Goal: Information Seeking & Learning: Find specific fact

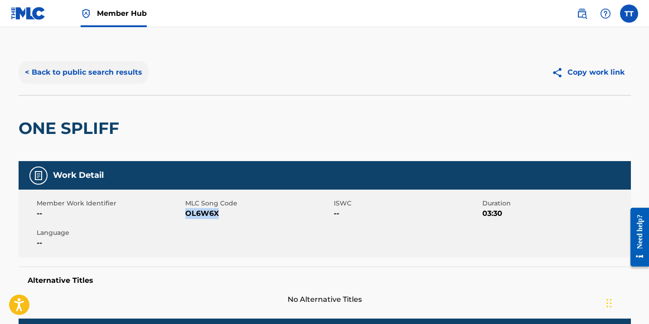
click at [120, 73] on button "< Back to public search results" at bounding box center [84, 72] width 130 height 23
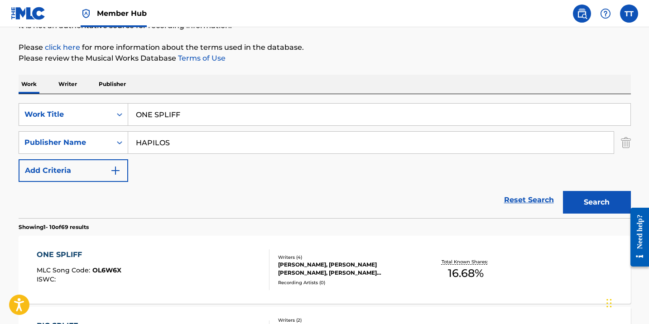
click at [153, 97] on div "SearchWithCriteriaf17a0c89-aa0b-49d1-89b6-41d4136d1ea5 Work Title ONE SPLIFF Se…" at bounding box center [325, 156] width 612 height 124
click at [153, 110] on input "ONE SPLIFF" at bounding box center [379, 115] width 502 height 22
click at [153, 111] on input "ONE SPLIFF" at bounding box center [379, 115] width 502 height 22
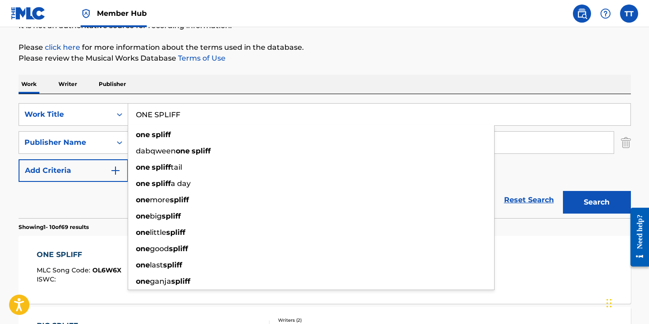
click at [153, 111] on input "ONE SPLIFF" at bounding box center [379, 115] width 502 height 22
paste input "HARDCORE"
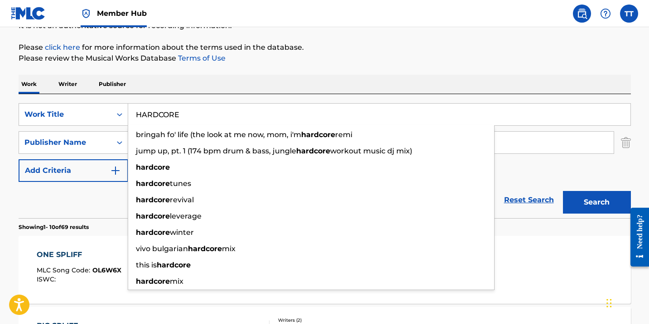
type input "HARDCORE"
click at [563, 191] on button "Search" at bounding box center [597, 202] width 68 height 23
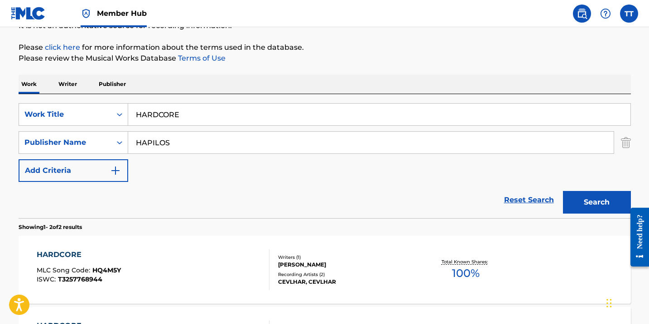
click at [205, 246] on div "HARDCORE MLC Song Code : HQ4M5Y ISWC : T3257768944 Writers ( 1 ) [PERSON_NAME] …" at bounding box center [325, 270] width 612 height 68
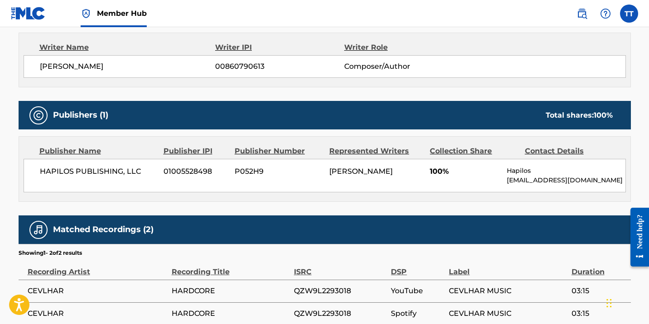
scroll to position [254, 0]
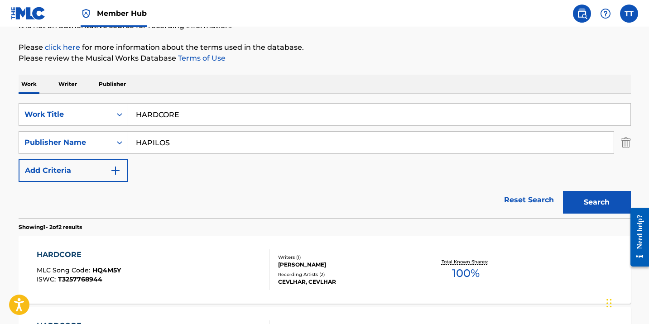
scroll to position [207, 0]
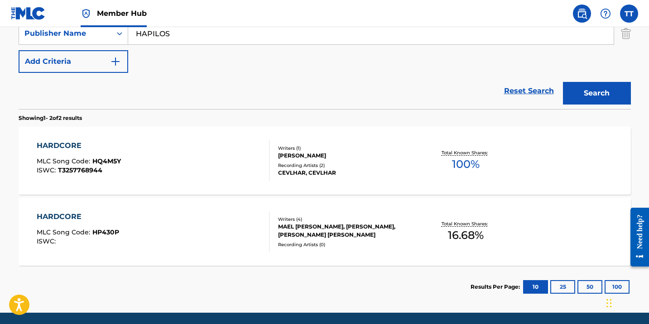
click at [128, 225] on div "HARDCORE MLC Song Code : HP430P ISWC :" at bounding box center [153, 231] width 233 height 41
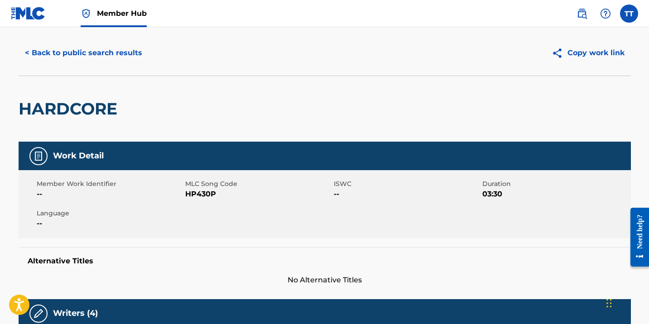
scroll to position [19, 0]
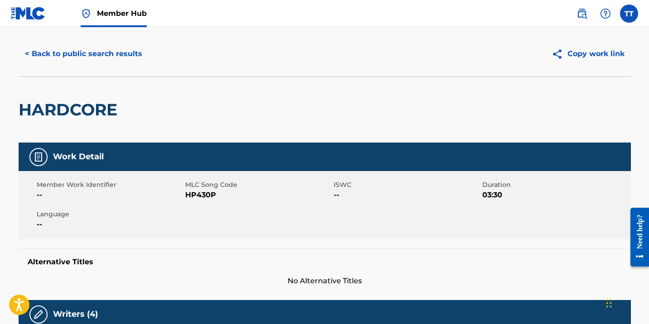
click at [206, 197] on span "HP430P" at bounding box center [258, 195] width 146 height 11
copy span "HP430P"
click at [45, 54] on button "< Back to public search results" at bounding box center [84, 54] width 130 height 23
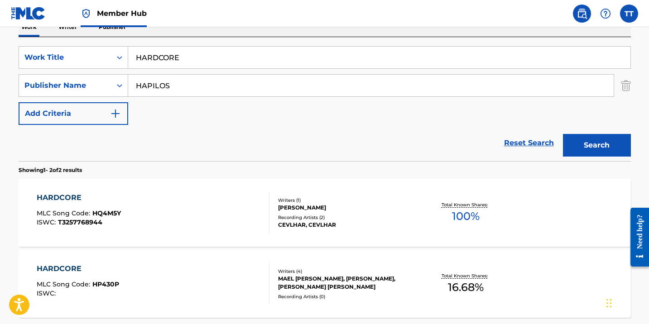
scroll to position [104, 0]
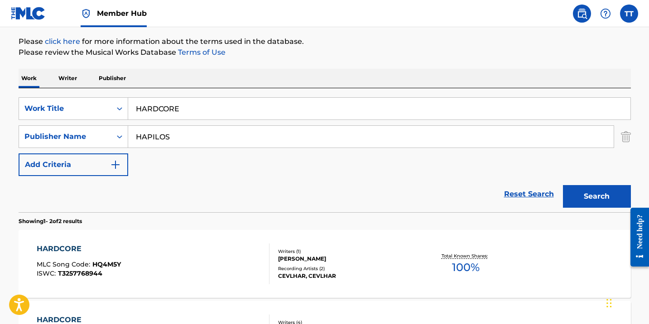
click at [151, 110] on input "HARDCORE" at bounding box center [379, 109] width 502 height 22
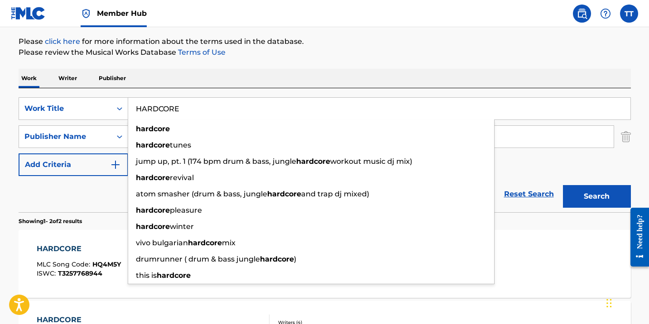
paste input "Toast"
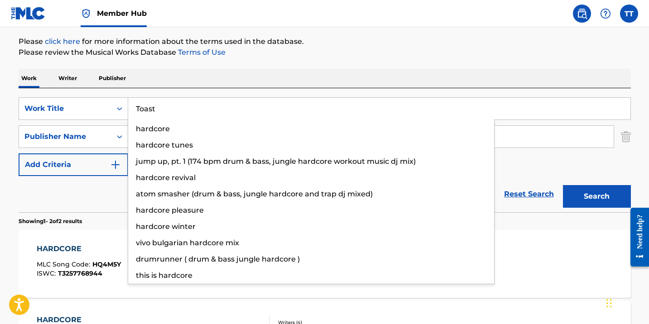
type input "Toast"
click at [563, 185] on button "Search" at bounding box center [597, 196] width 68 height 23
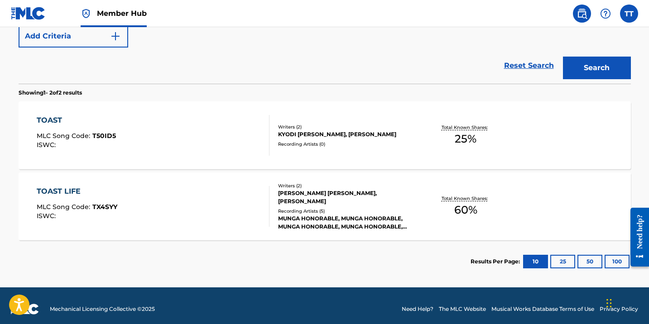
scroll to position [240, 0]
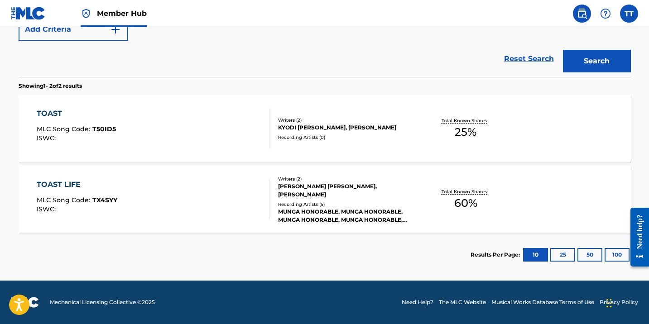
click at [269, 120] on div at bounding box center [265, 128] width 7 height 41
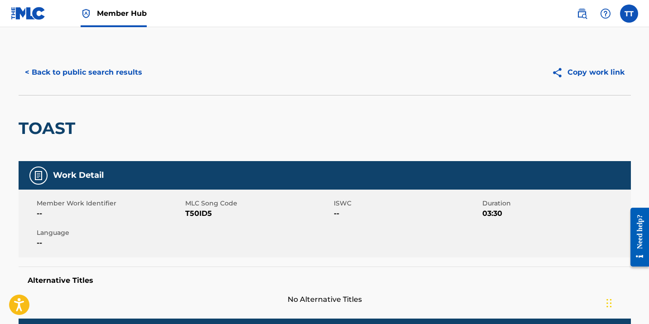
click at [29, 9] on img at bounding box center [28, 13] width 35 height 13
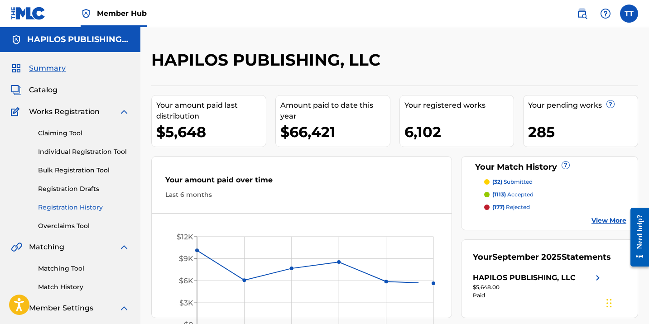
click at [85, 211] on link "Registration History" at bounding box center [83, 208] width 91 height 10
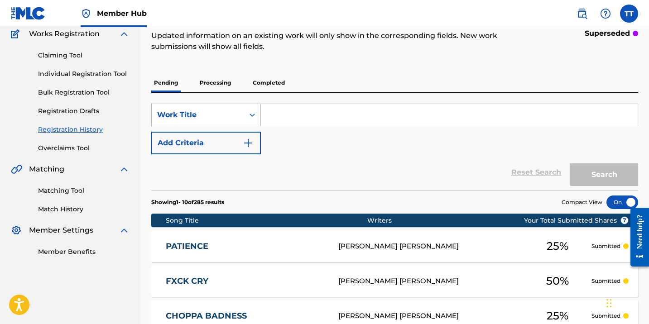
scroll to position [79, 0]
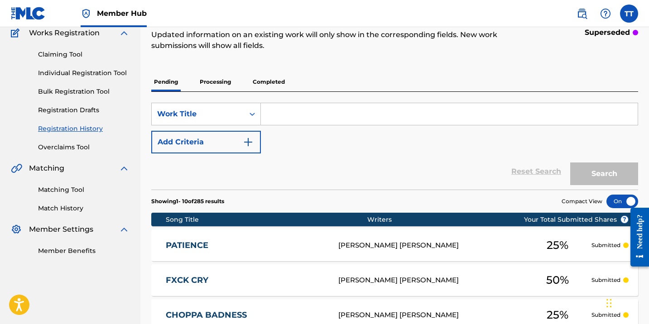
click at [260, 81] on p "Completed" at bounding box center [269, 81] width 38 height 19
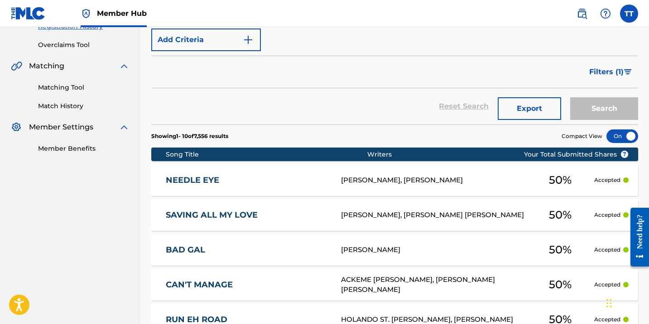
scroll to position [187, 0]
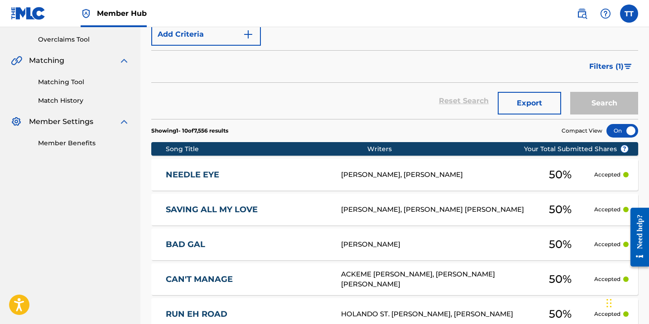
click at [258, 211] on link "SAVING ALL MY LOVE" at bounding box center [247, 210] width 163 height 10
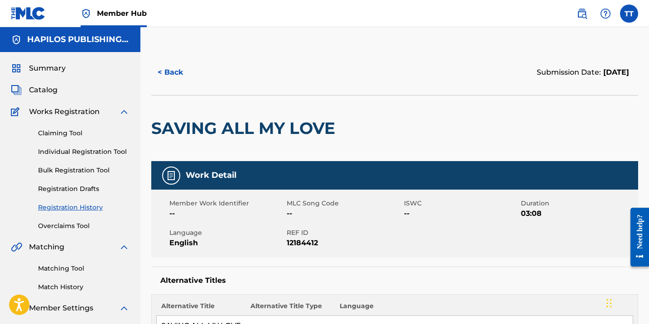
click at [231, 120] on h2 "SAVING ALL MY LOVE" at bounding box center [245, 128] width 188 height 20
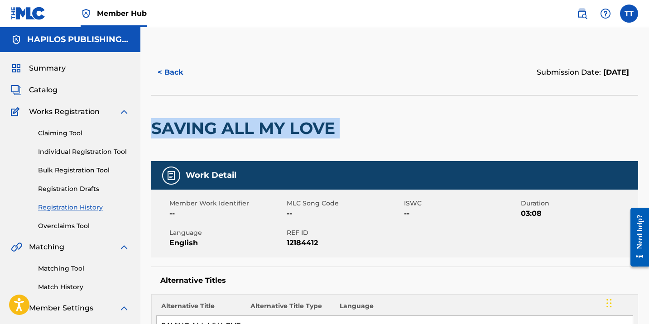
click at [231, 120] on h2 "SAVING ALL MY LOVE" at bounding box center [245, 128] width 188 height 20
copy div "SAVING ALL MY LOVE"
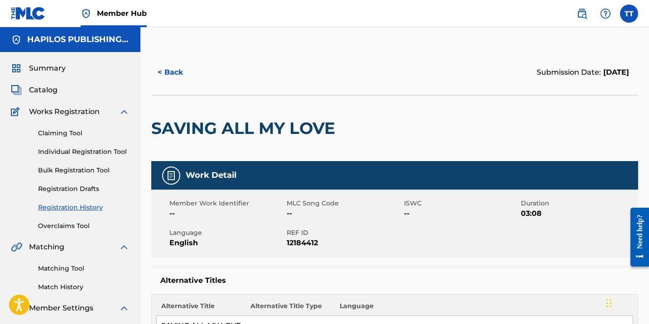
click at [37, 98] on div "Summary Catalog Works Registration Claiming Tool Individual Registration Tool B…" at bounding box center [70, 198] width 140 height 293
click at [36, 85] on span "Catalog" at bounding box center [43, 90] width 29 height 11
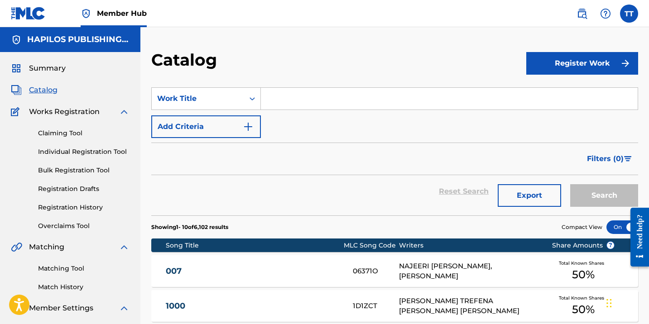
click at [297, 104] on input "Search Form" at bounding box center [449, 99] width 377 height 22
paste input "SAVING ALL MY LOVE"
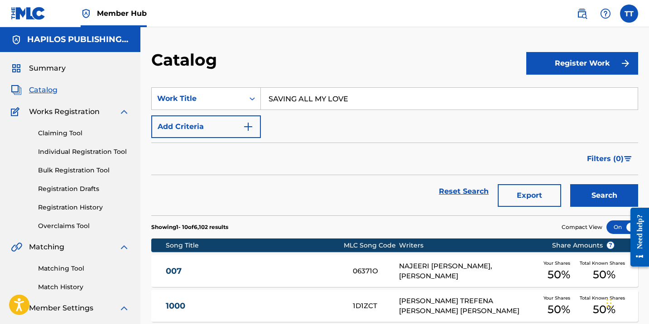
type input "SAVING ALL MY LOVE"
click at [570, 184] on button "Search" at bounding box center [604, 195] width 68 height 23
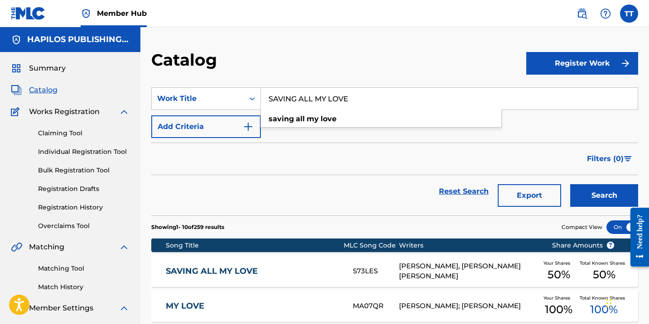
click at [278, 260] on div "SAVING ALL MY LOVE S73LES STEVOL [PERSON_NAME], [PERSON_NAME] [PERSON_NAME] You…" at bounding box center [394, 271] width 487 height 32
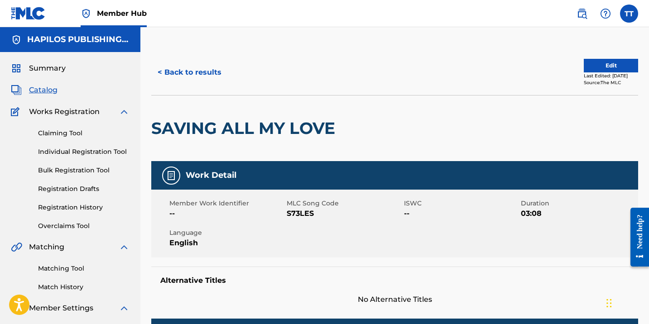
click at [306, 214] on span "S73LES" at bounding box center [344, 213] width 115 height 11
click at [305, 213] on span "S73LES" at bounding box center [344, 213] width 115 height 11
copy span "S73LES"
click at [43, 90] on span "Catalog" at bounding box center [43, 90] width 29 height 11
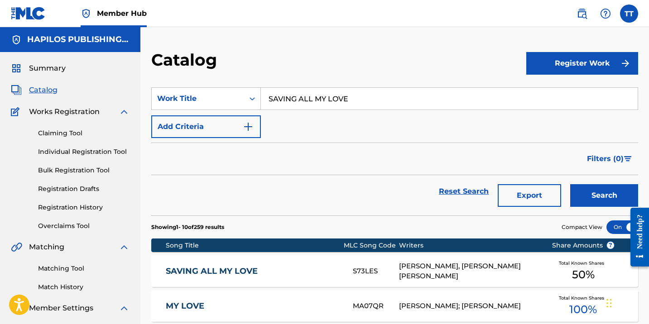
click at [288, 94] on input "SAVING ALL MY LOVE" at bounding box center [449, 99] width 377 height 22
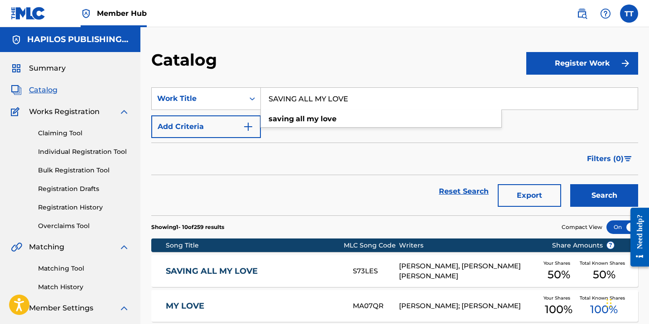
click at [288, 94] on input "SAVING ALL MY LOVE" at bounding box center [449, 99] width 377 height 22
paste input "NEEDLE EYE"
type input "NEEDLE EYE"
click at [570, 184] on button "Search" at bounding box center [604, 195] width 68 height 23
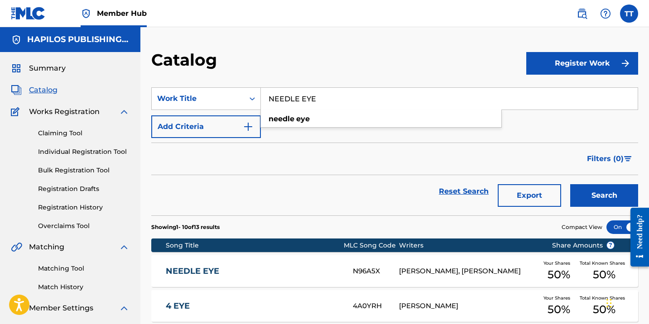
click at [294, 270] on link "NEEDLE EYE" at bounding box center [253, 271] width 175 height 10
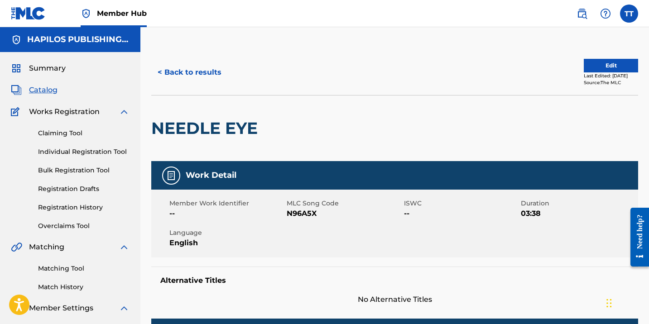
click at [294, 211] on span "N96A5X" at bounding box center [344, 213] width 115 height 11
copy span "N96A5X"
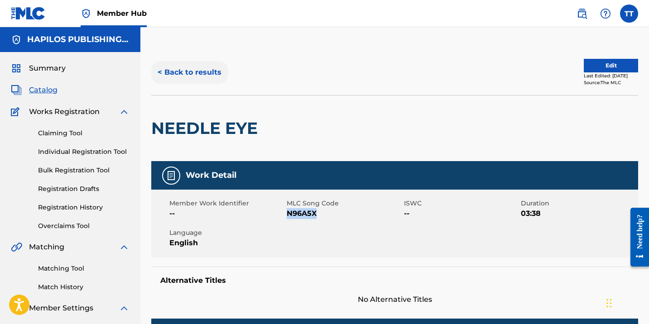
click at [173, 69] on button "< Back to results" at bounding box center [189, 72] width 77 height 23
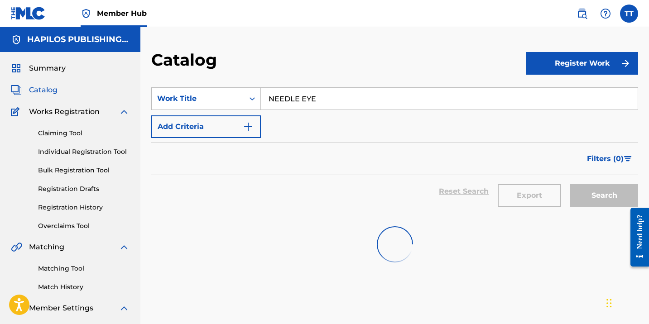
click at [273, 101] on input "NEEDLE EYE" at bounding box center [449, 99] width 377 height 22
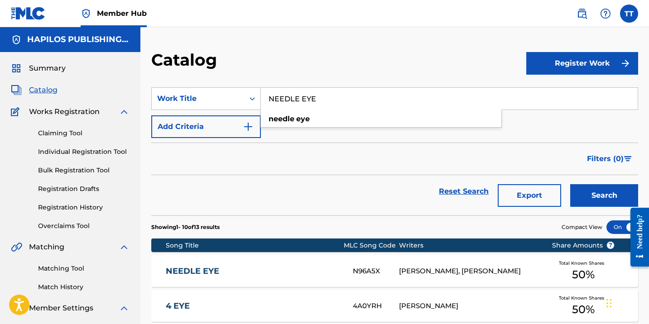
click at [273, 101] on input "NEEDLE EYE" at bounding box center [449, 99] width 377 height 22
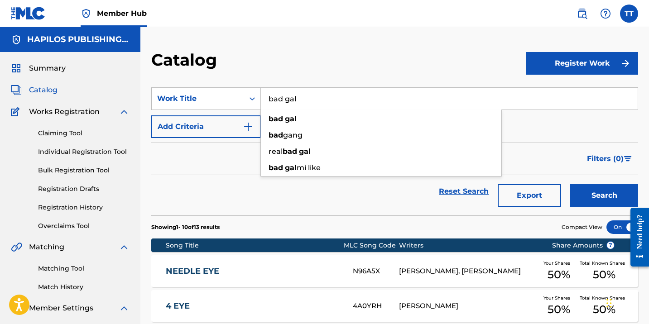
type input "bad gal"
click at [570, 184] on button "Search" at bounding box center [604, 195] width 68 height 23
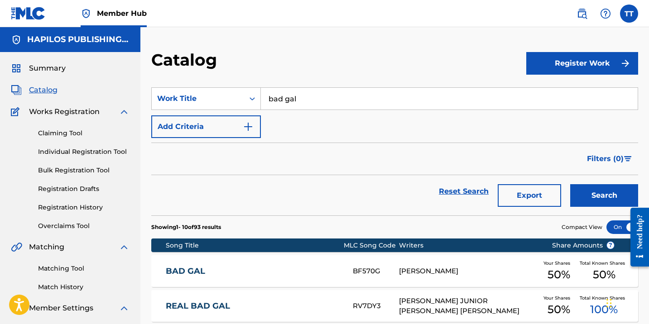
click at [336, 271] on link "BAD GAL" at bounding box center [253, 271] width 175 height 10
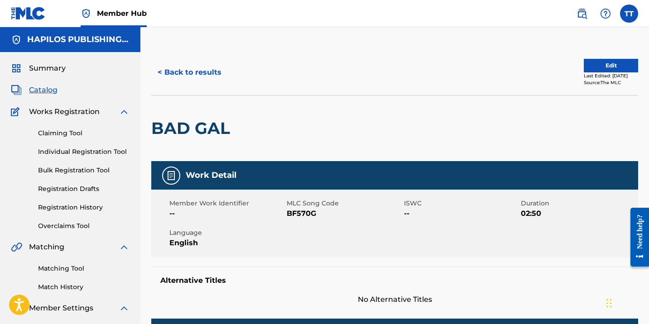
click at [297, 214] on span "BF570G" at bounding box center [344, 213] width 115 height 11
copy span "BF570G"
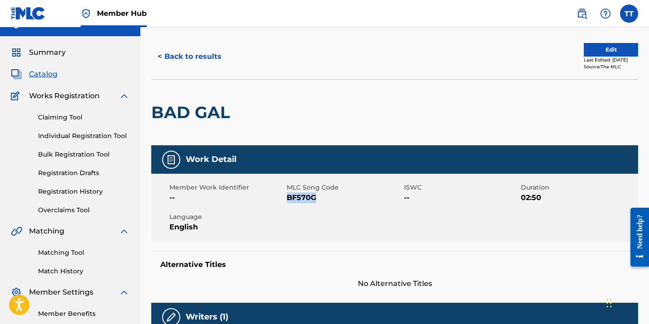
scroll to position [18, 0]
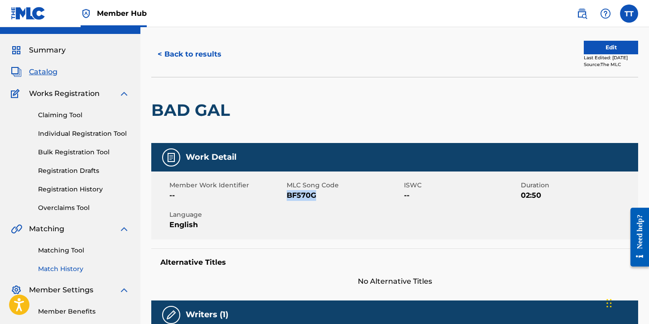
click at [76, 273] on link "Match History" at bounding box center [83, 269] width 91 height 10
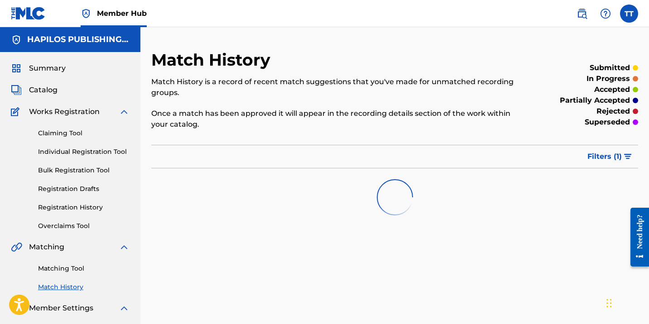
scroll to position [8, 0]
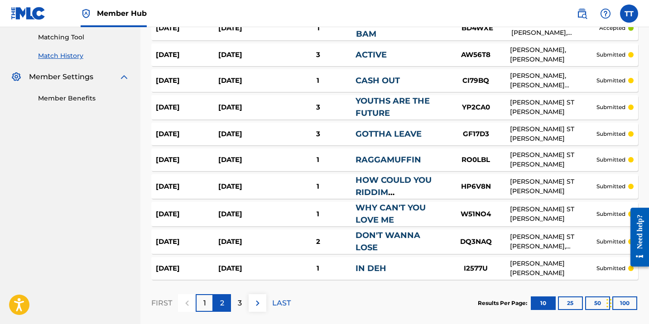
click at [221, 307] on p "2" at bounding box center [222, 303] width 4 height 11
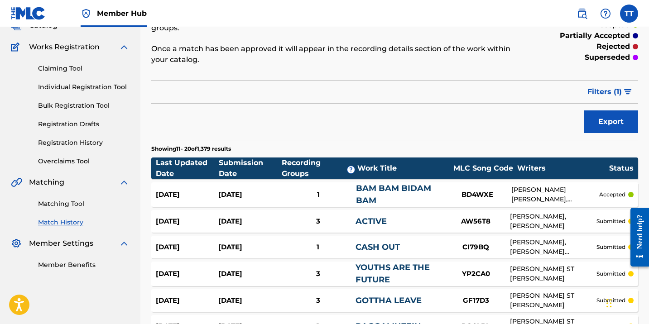
scroll to position [231, 0]
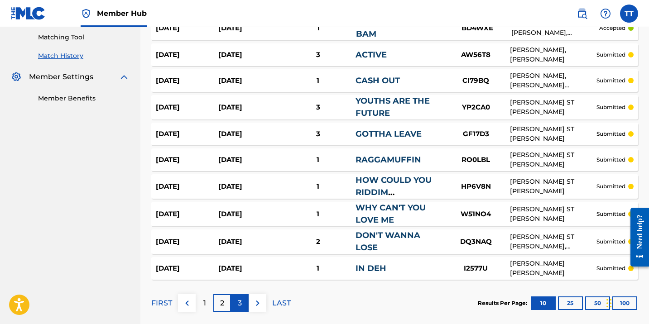
click at [236, 304] on div "3" at bounding box center [240, 303] width 18 height 18
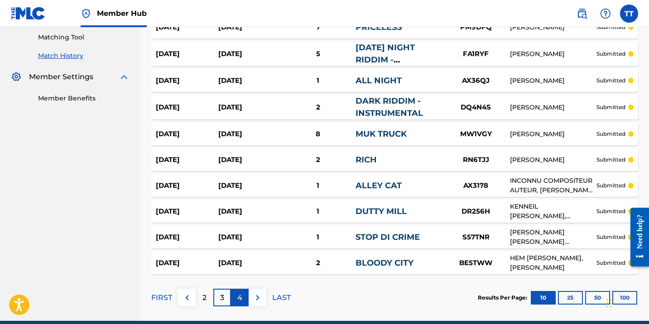
click at [237, 298] on p "4" at bounding box center [239, 298] width 5 height 11
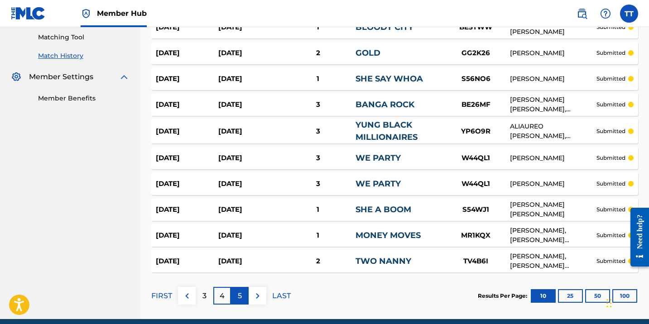
click at [241, 297] on p "5" at bounding box center [240, 296] width 4 height 11
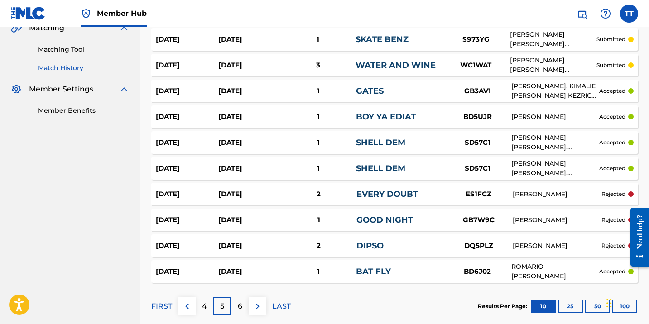
scroll to position [220, 0]
